Goal: Task Accomplishment & Management: Complete application form

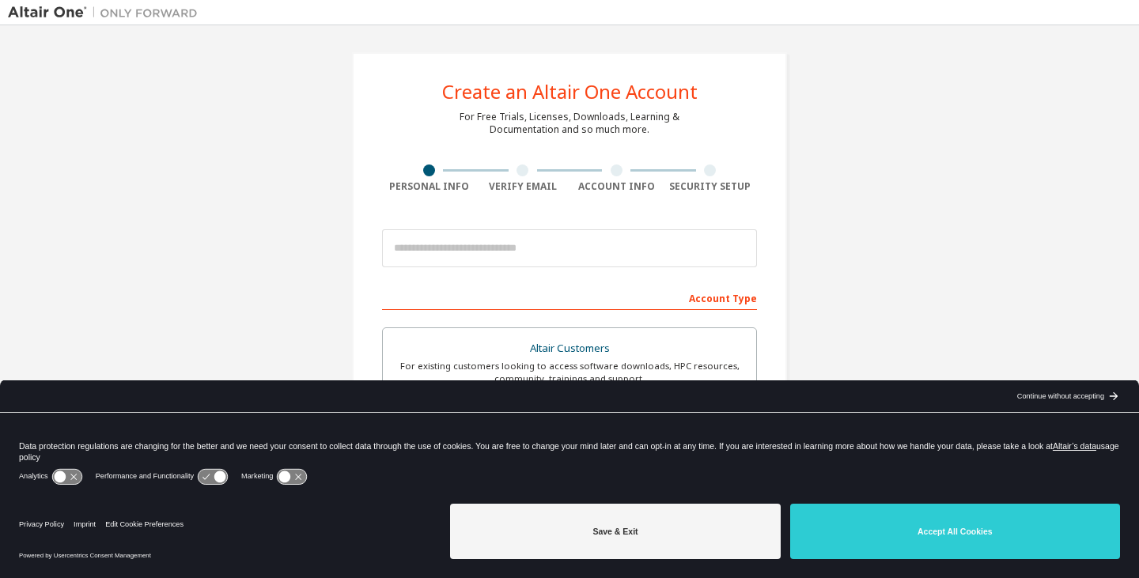
scroll to position [158, 0]
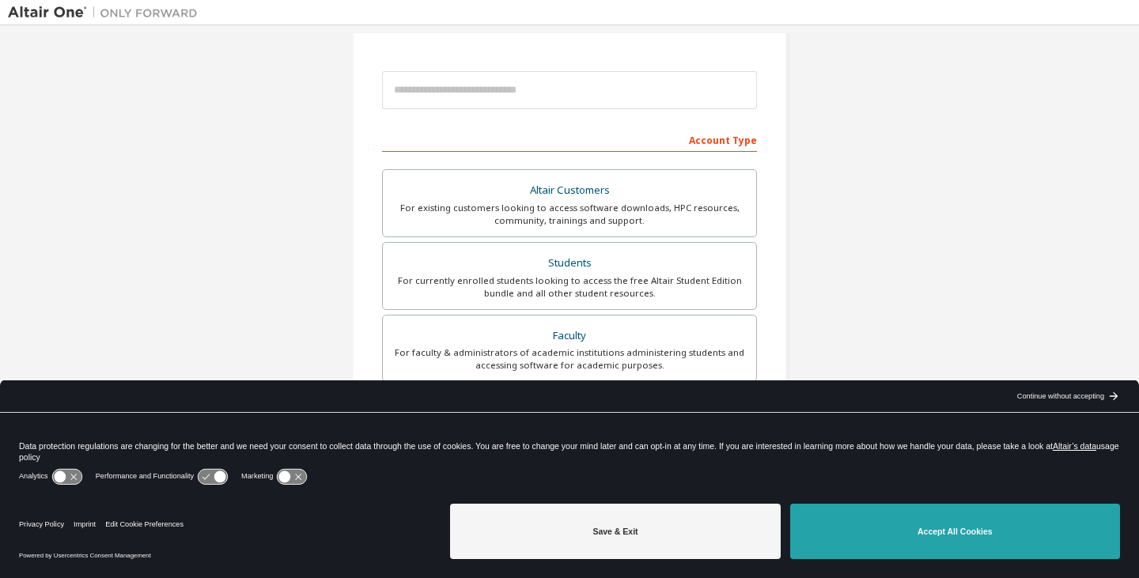
click at [895, 523] on button "Accept All Cookies" at bounding box center [955, 531] width 330 height 55
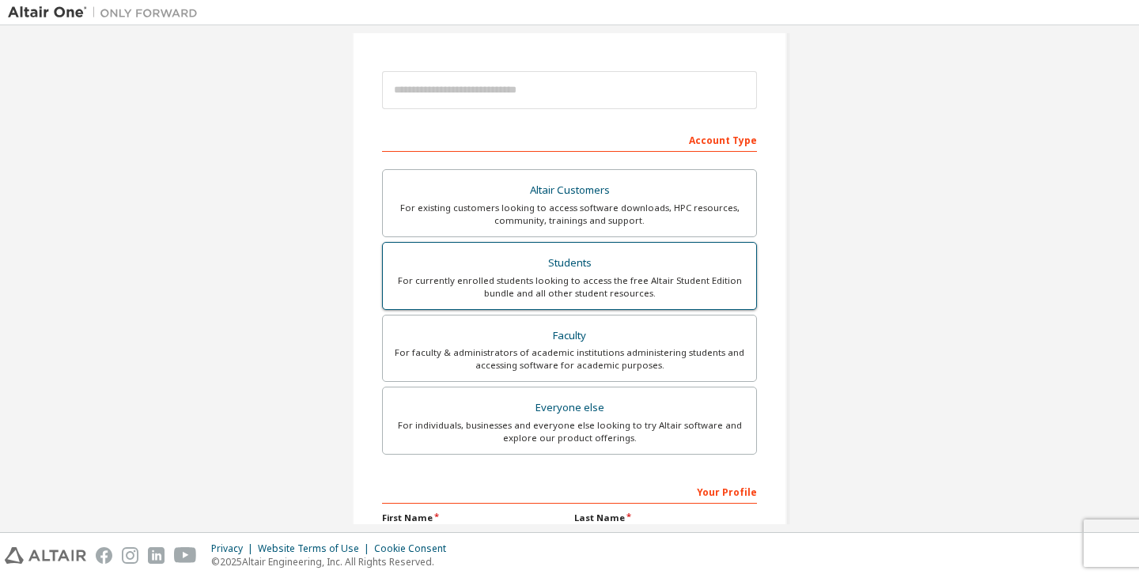
click at [628, 253] on div "Students" at bounding box center [569, 263] width 354 height 22
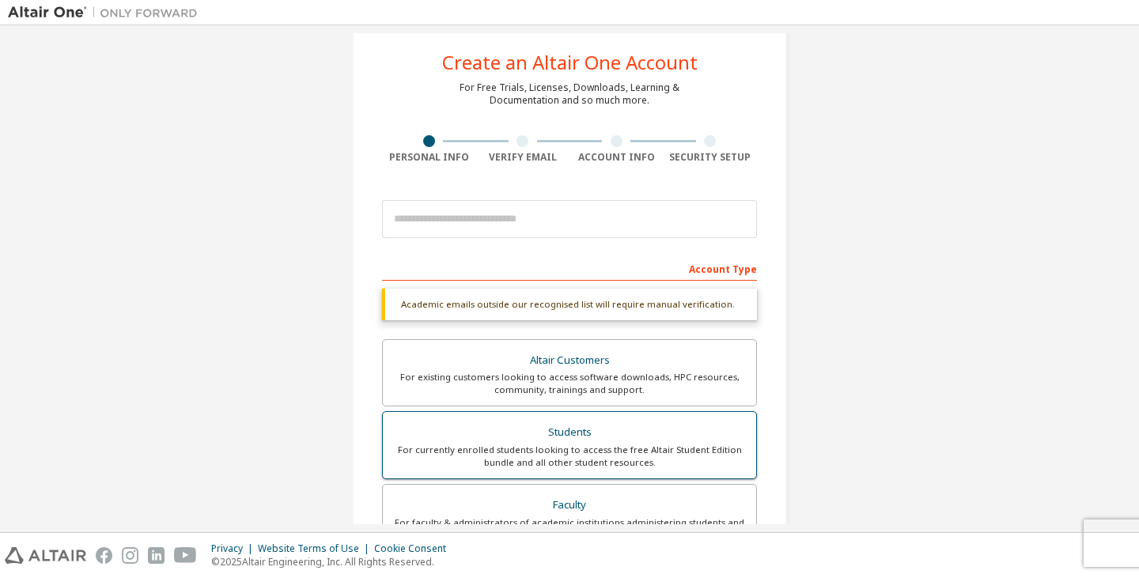
scroll to position [0, 0]
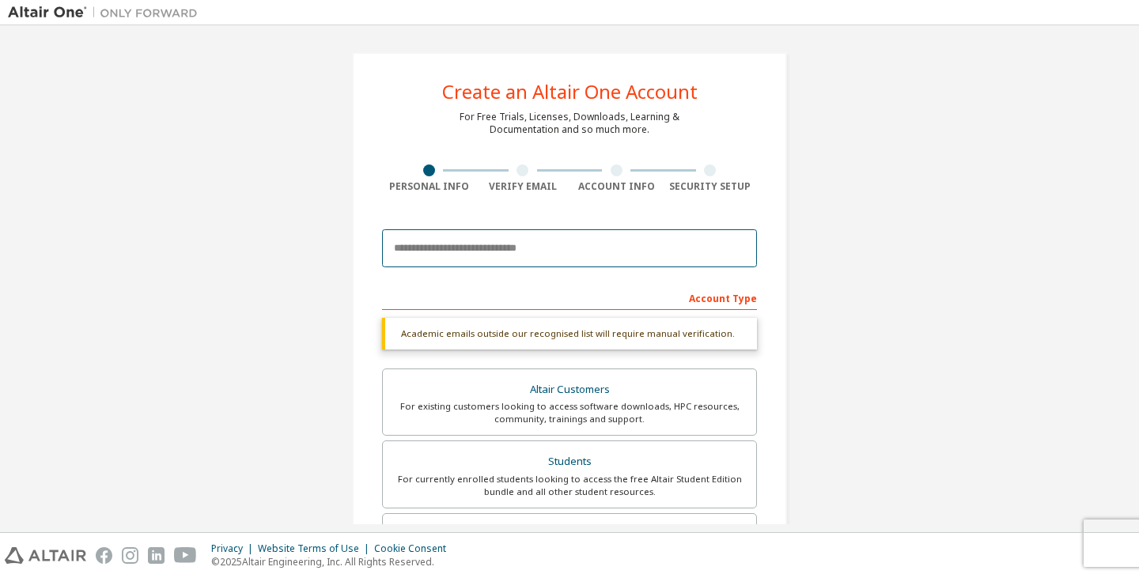
click at [612, 241] on input "email" at bounding box center [569, 248] width 375 height 38
type input "*"
type input "**********"
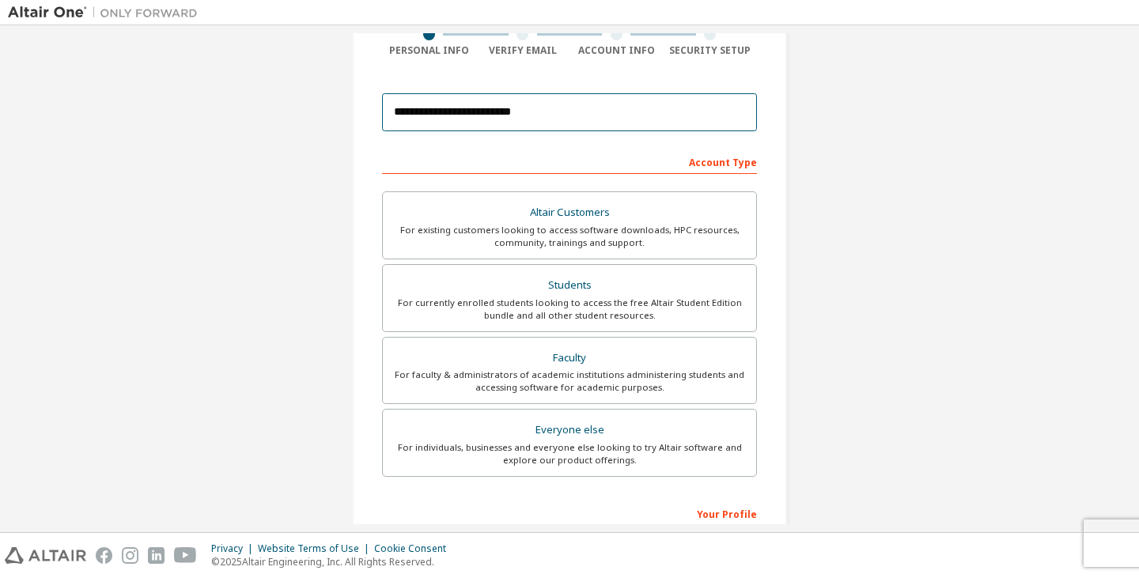
scroll to position [347, 0]
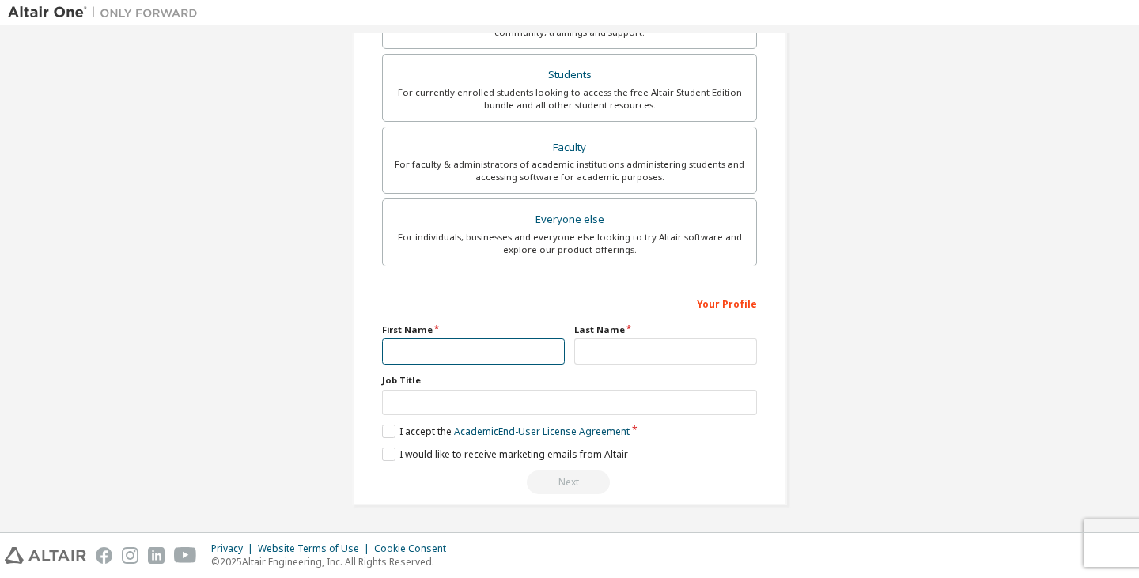
click at [503, 340] on input "text" at bounding box center [473, 352] width 183 height 26
type input "******"
click at [583, 351] on input "text" at bounding box center [665, 352] width 183 height 26
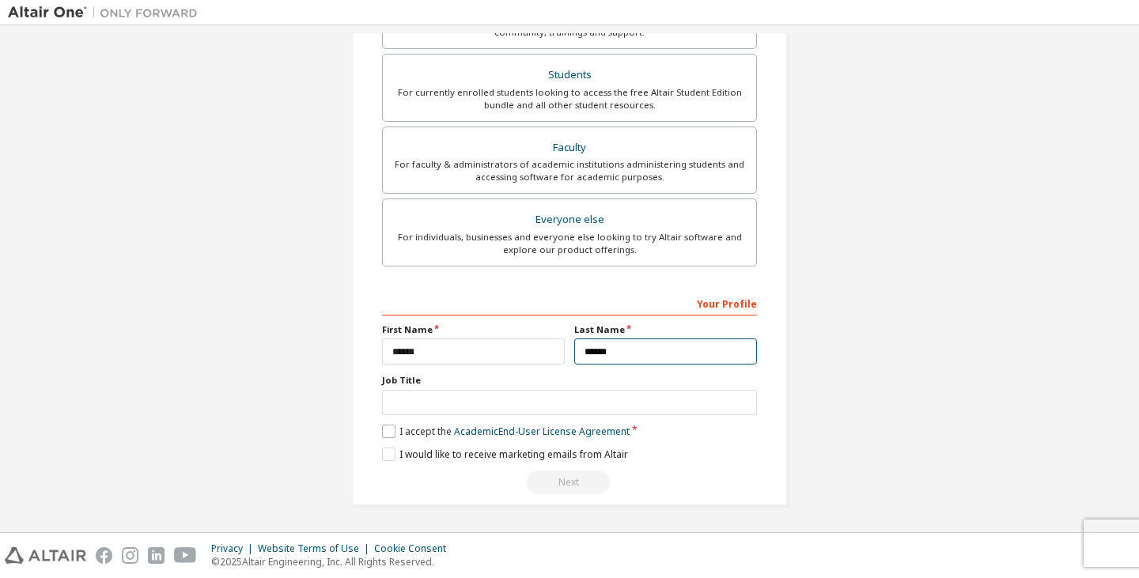
type input "******"
click at [392, 432] on label "I accept the Academic End-User License Agreement" at bounding box center [506, 431] width 248 height 13
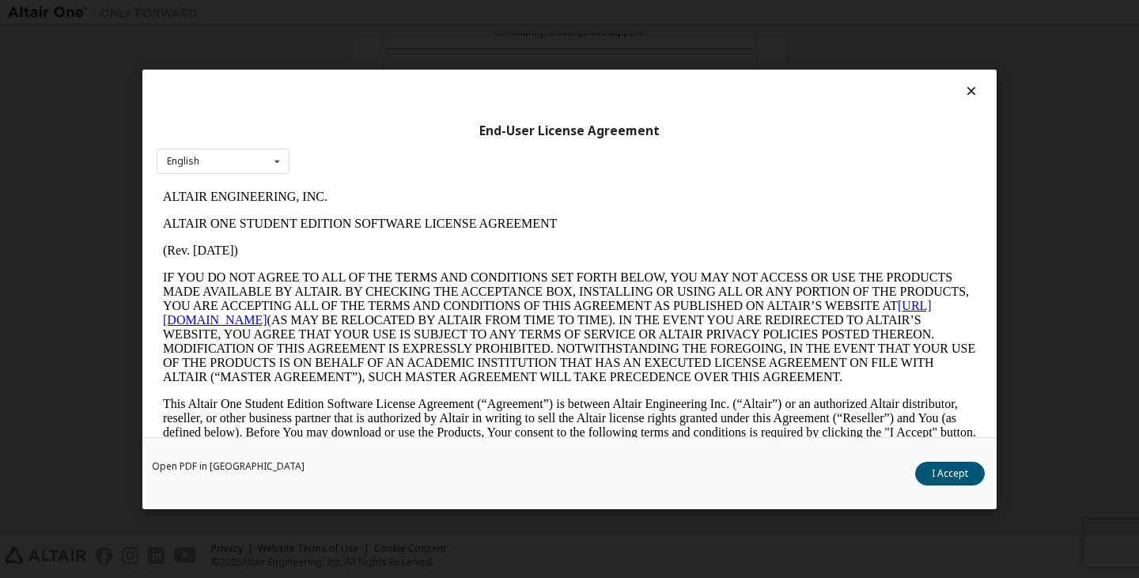
scroll to position [0, 0]
click at [941, 475] on button "I Accept" at bounding box center [950, 473] width 70 height 24
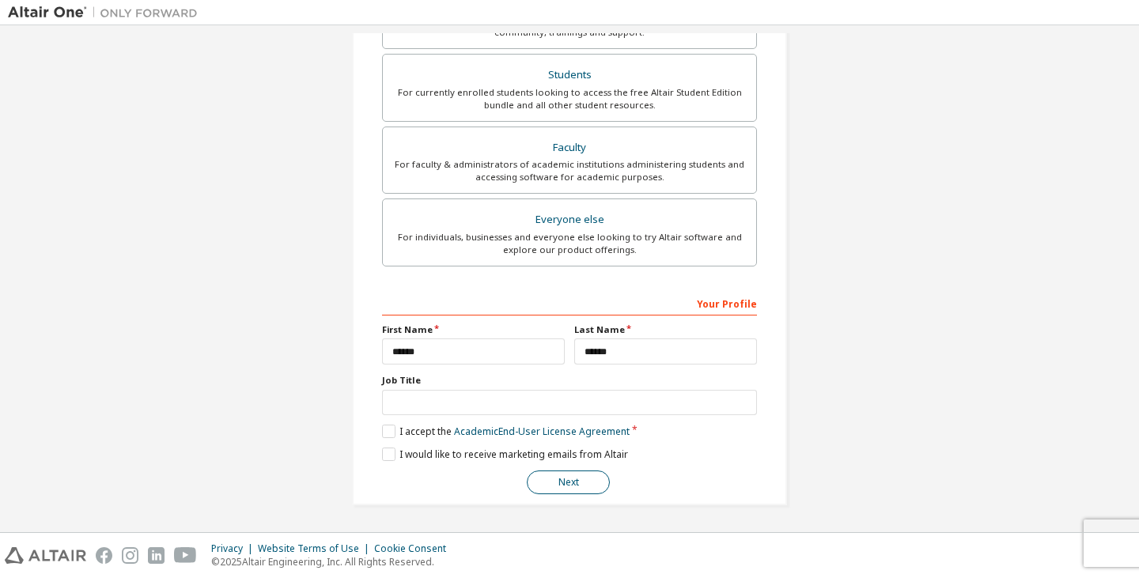
click at [553, 475] on button "Next" at bounding box center [568, 483] width 83 height 24
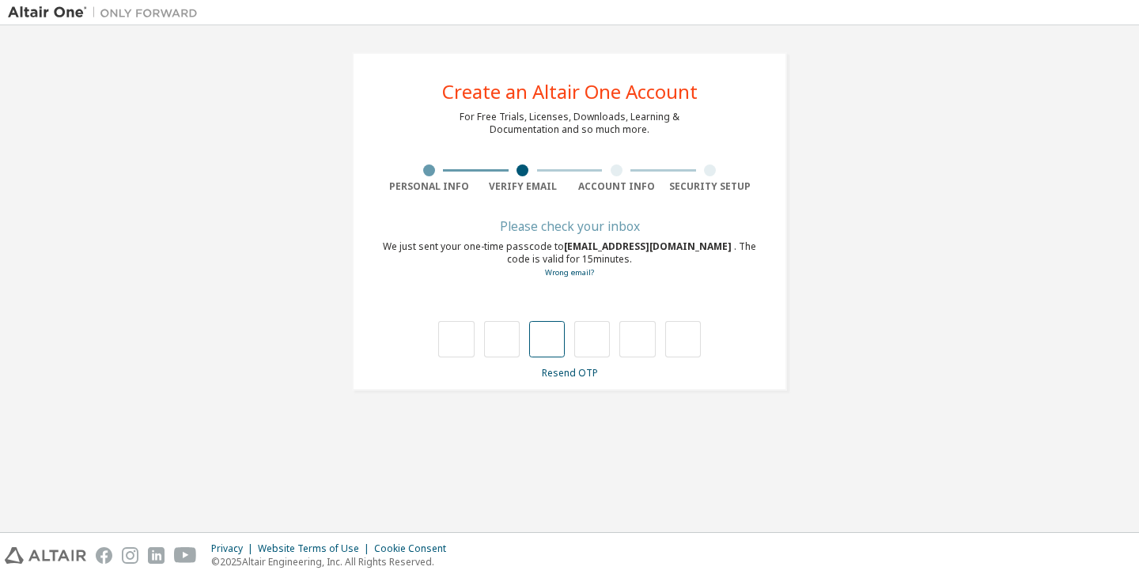
type input "*"
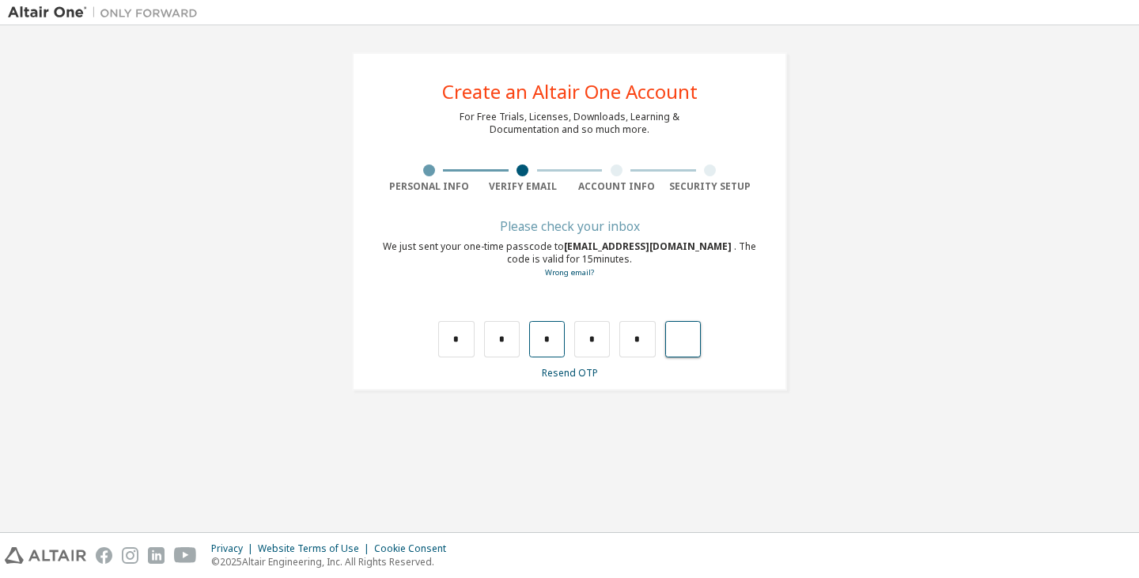
type input "*"
